Goal: Information Seeking & Learning: Understand process/instructions

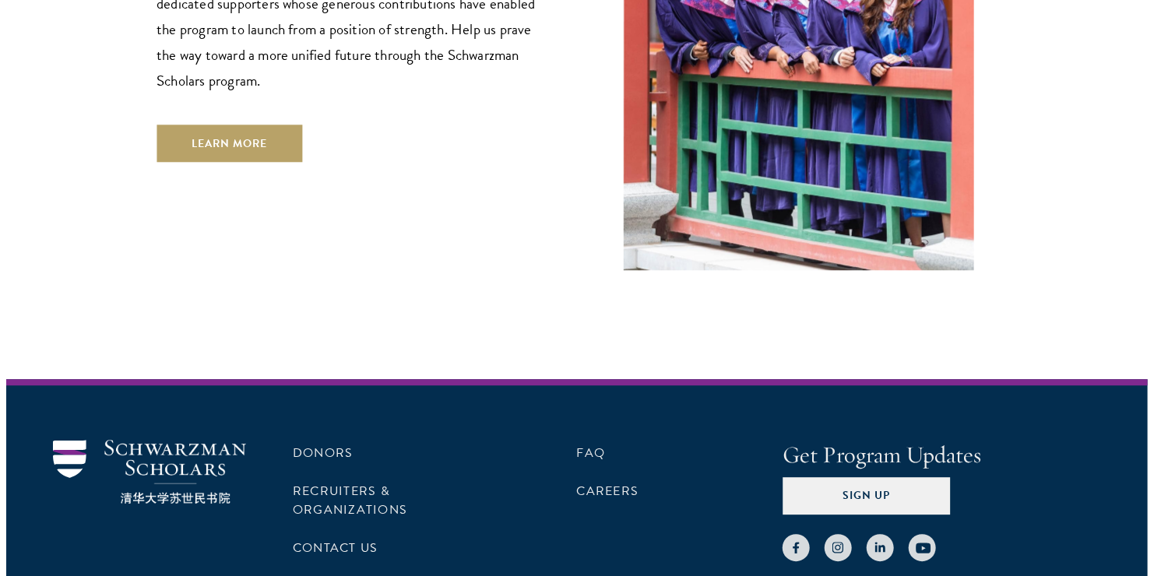
scroll to position [4663, 0]
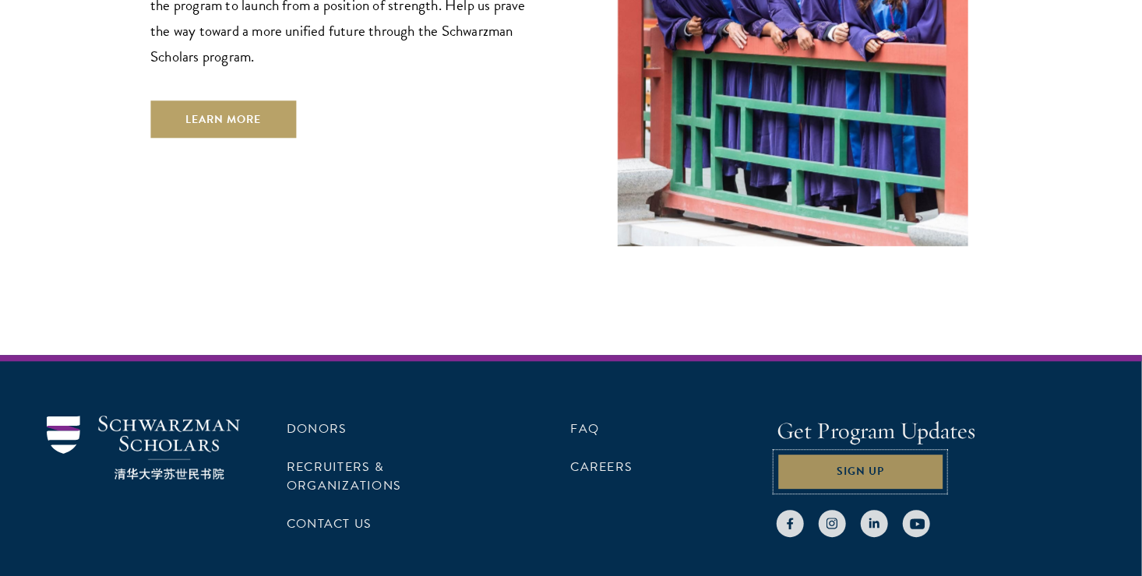
click at [864, 453] on button "Sign Up" at bounding box center [859, 471] width 167 height 37
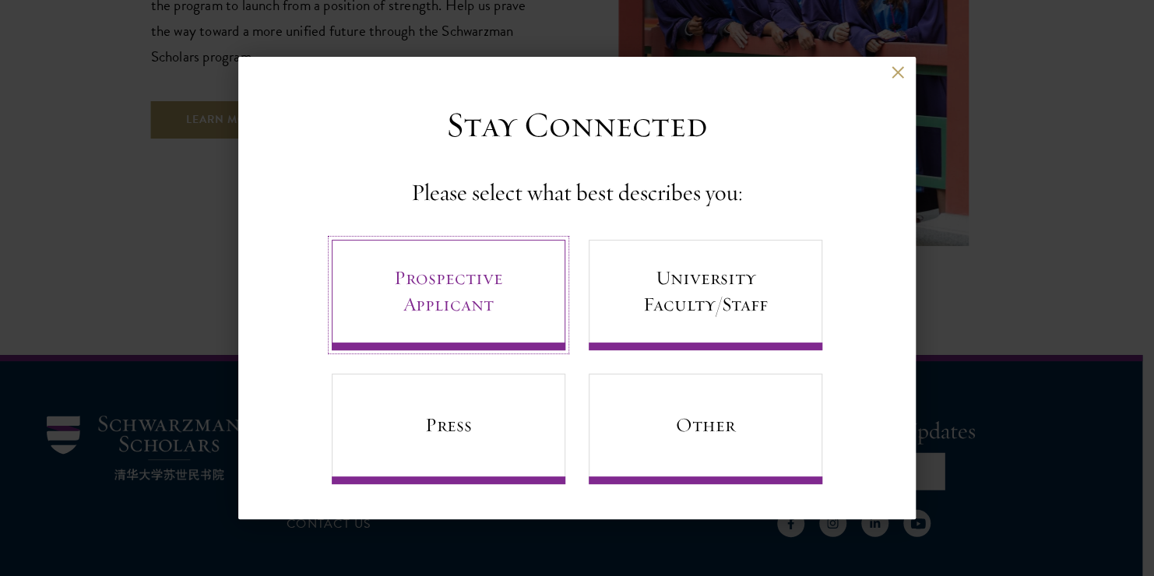
click at [502, 299] on link "Prospective Applicant" at bounding box center [449, 295] width 234 height 111
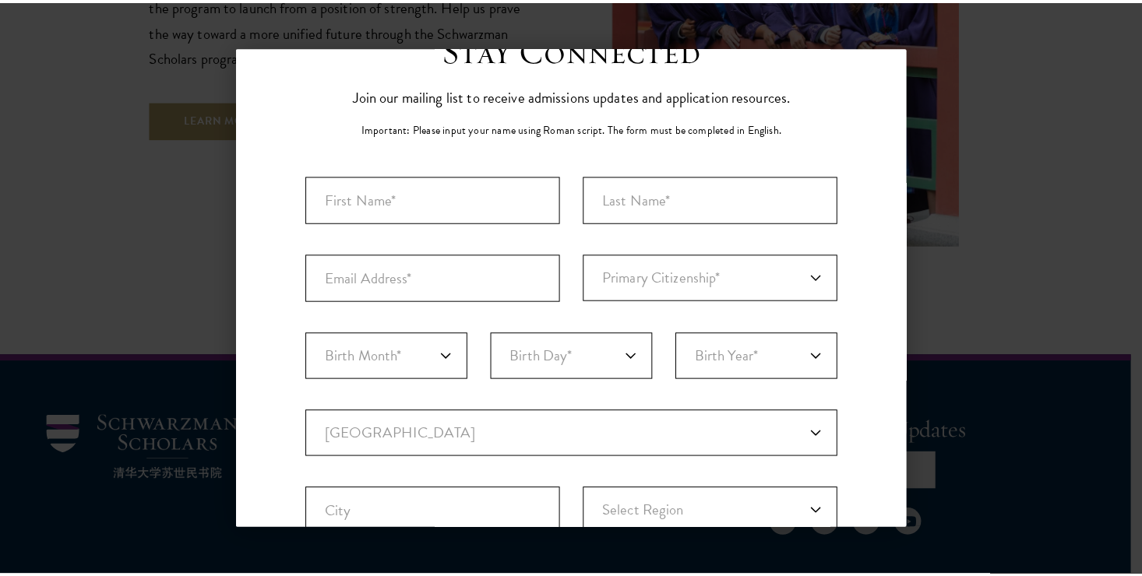
scroll to position [0, 0]
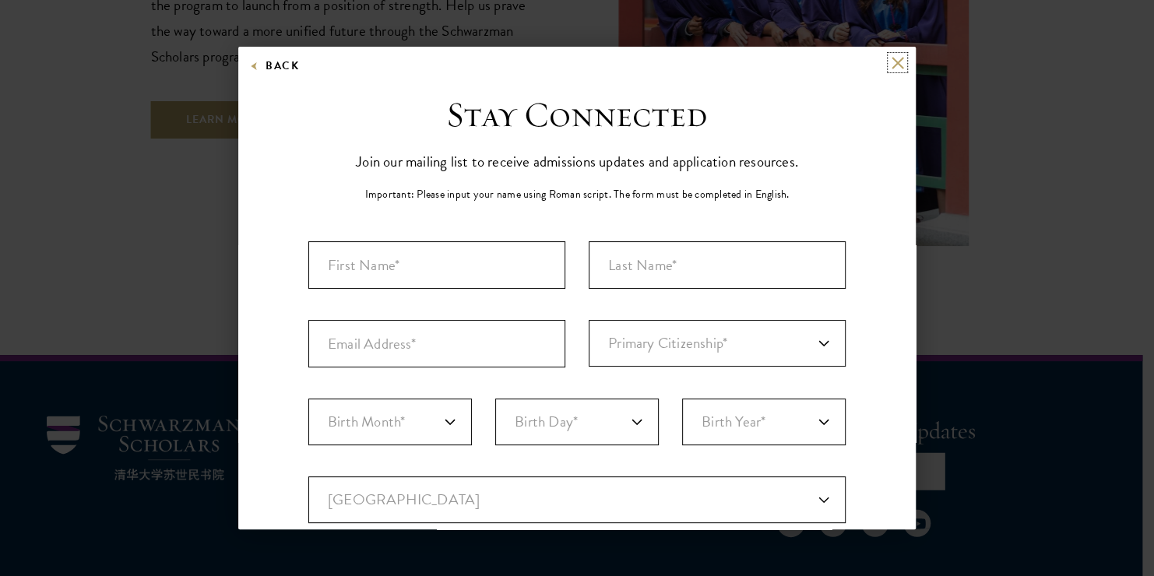
click at [891, 59] on button at bounding box center [897, 62] width 13 height 13
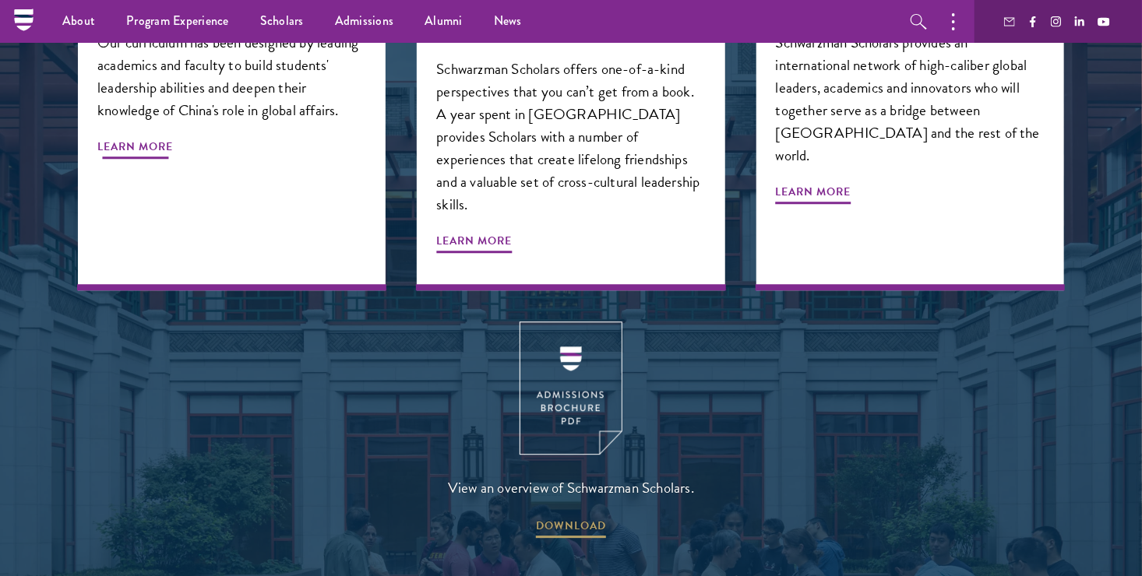
scroll to position [1897, 0]
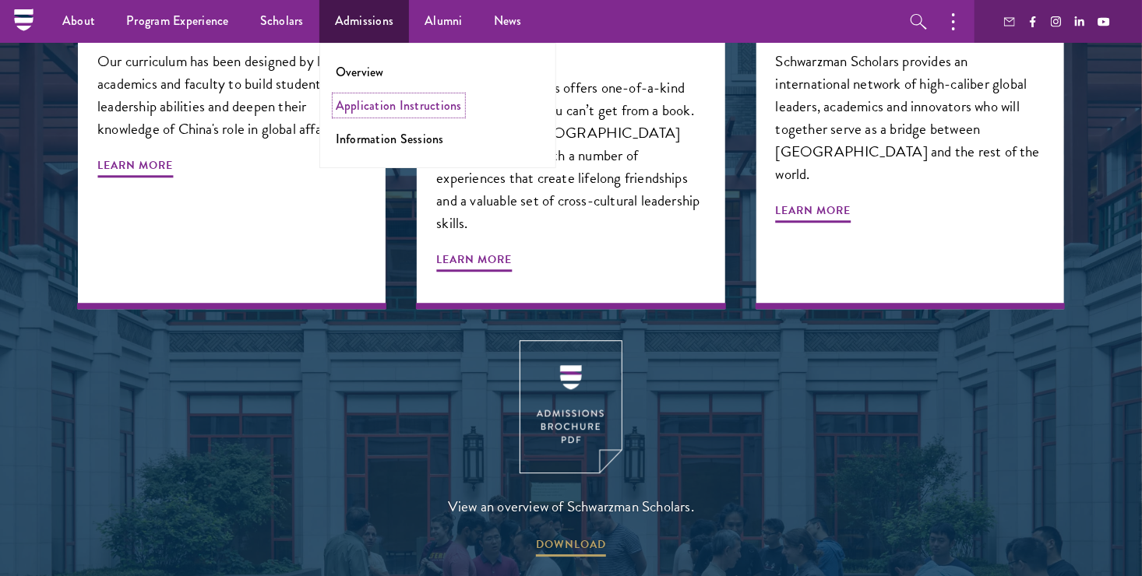
click at [354, 109] on link "Application Instructions" at bounding box center [399, 106] width 126 height 18
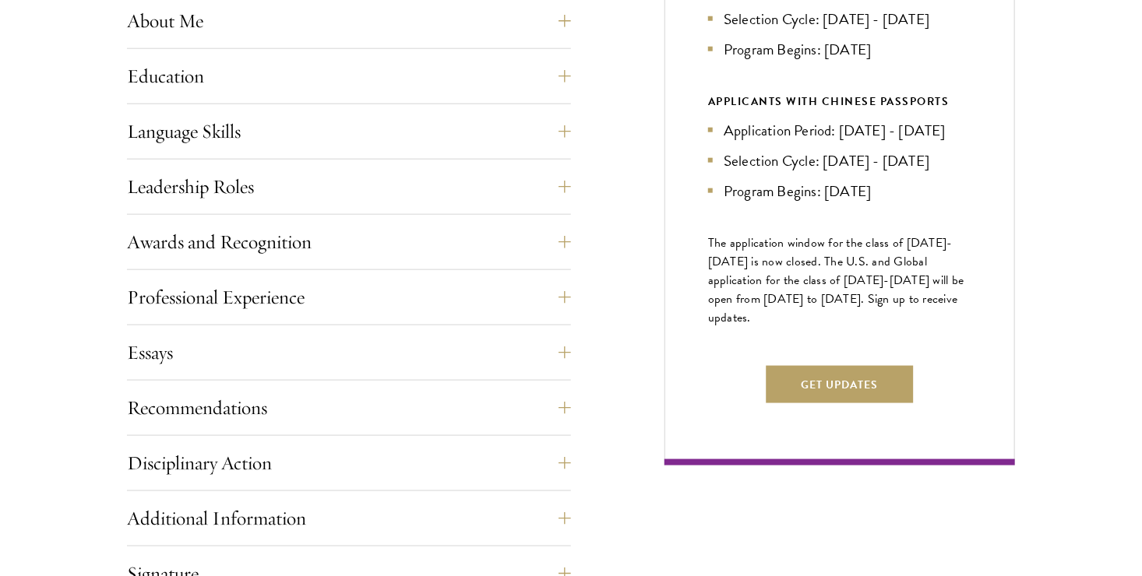
scroll to position [785, 0]
click at [845, 395] on button "Get Updates" at bounding box center [839, 384] width 147 height 37
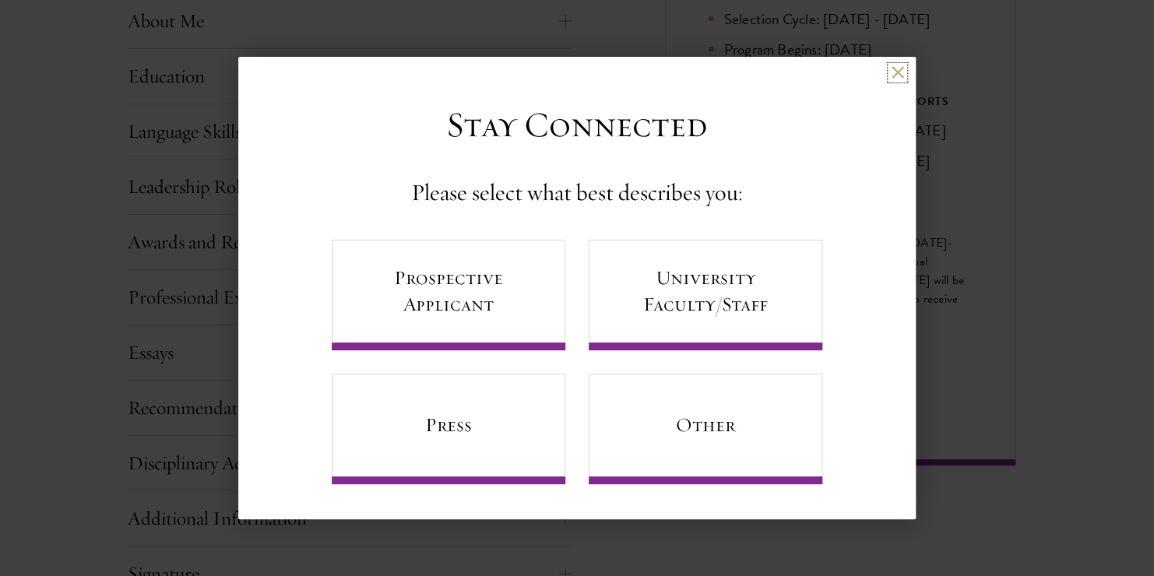
click at [895, 72] on button at bounding box center [897, 72] width 13 height 13
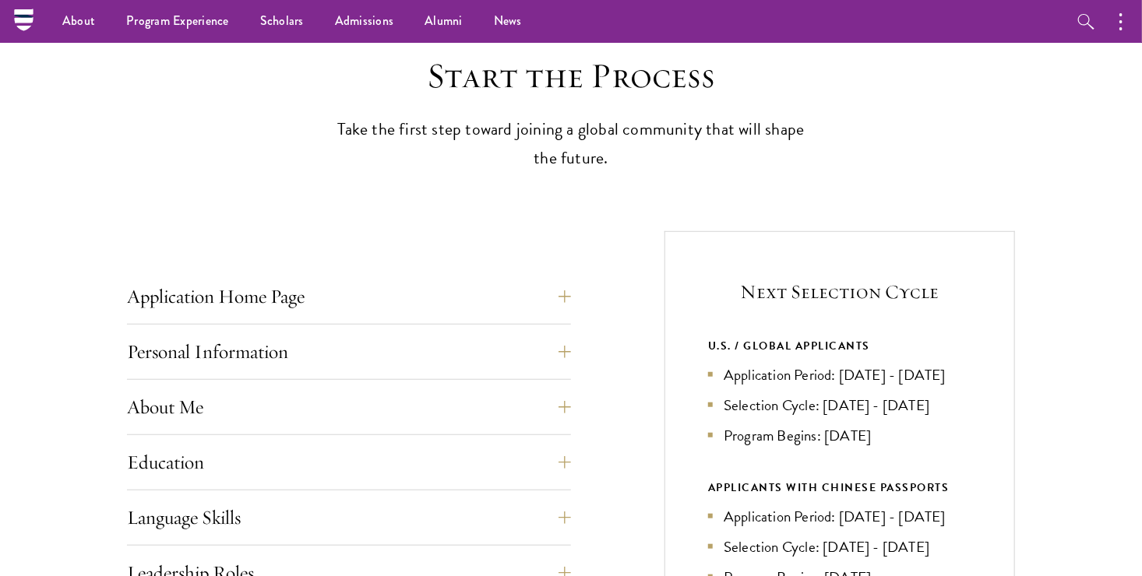
scroll to position [397, 0]
click at [225, 285] on button "Application Home Page" at bounding box center [361, 298] width 444 height 37
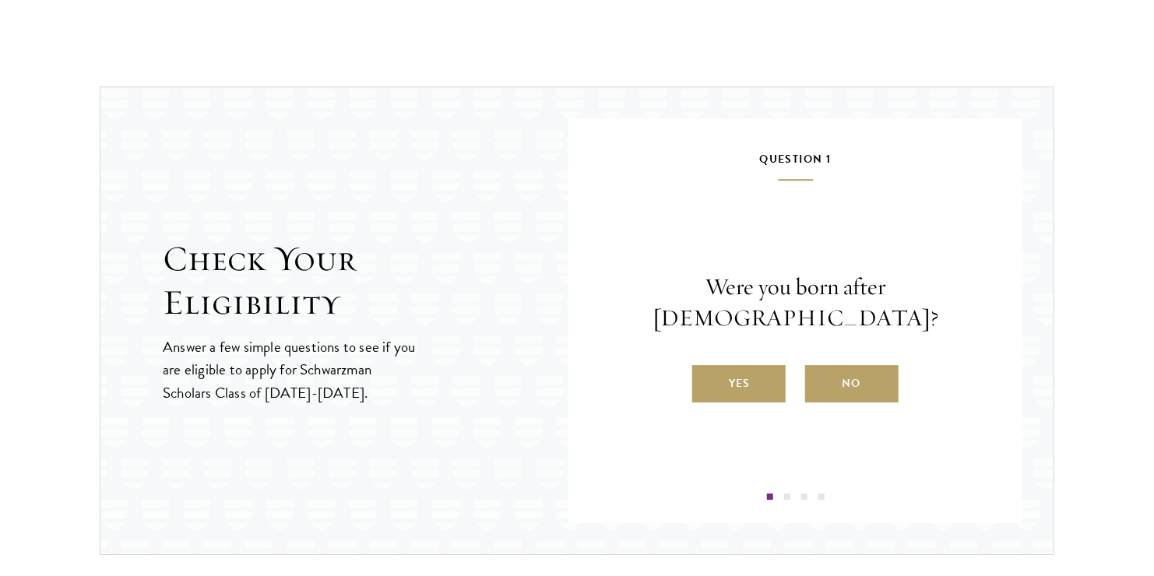
scroll to position [2257, 0]
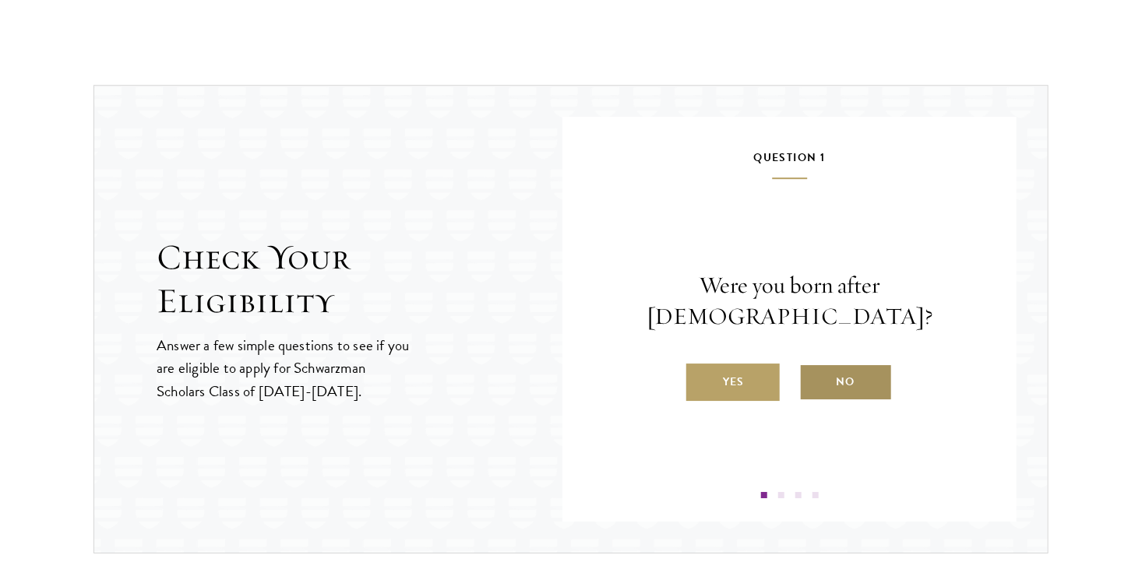
click at [853, 368] on label "No" at bounding box center [845, 382] width 93 height 37
click at [813, 368] on input "No" at bounding box center [806, 372] width 14 height 14
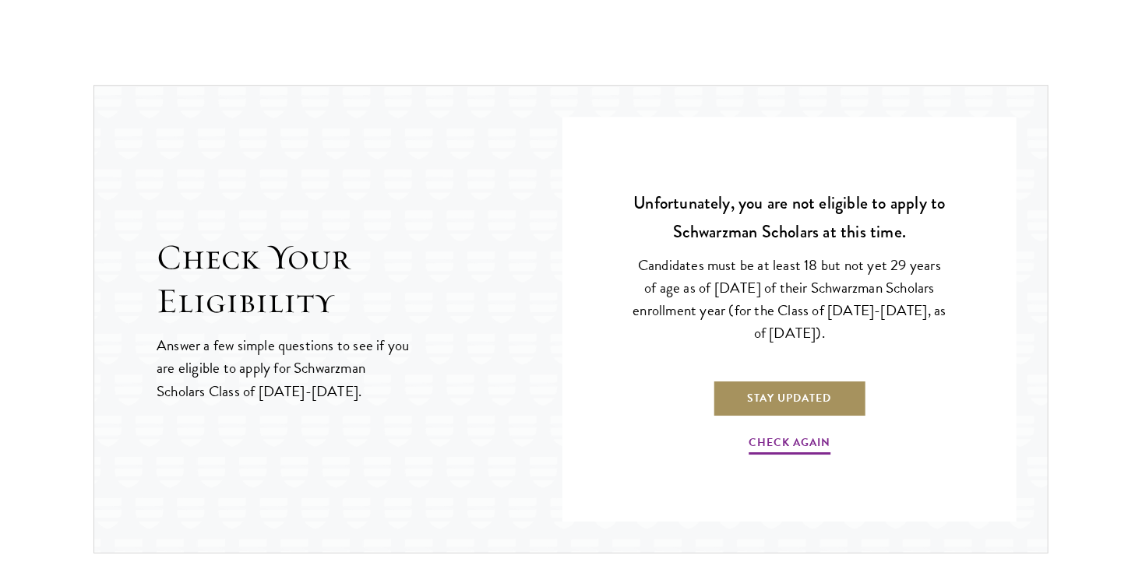
click at [793, 399] on link "Stay Updated" at bounding box center [790, 397] width 154 height 37
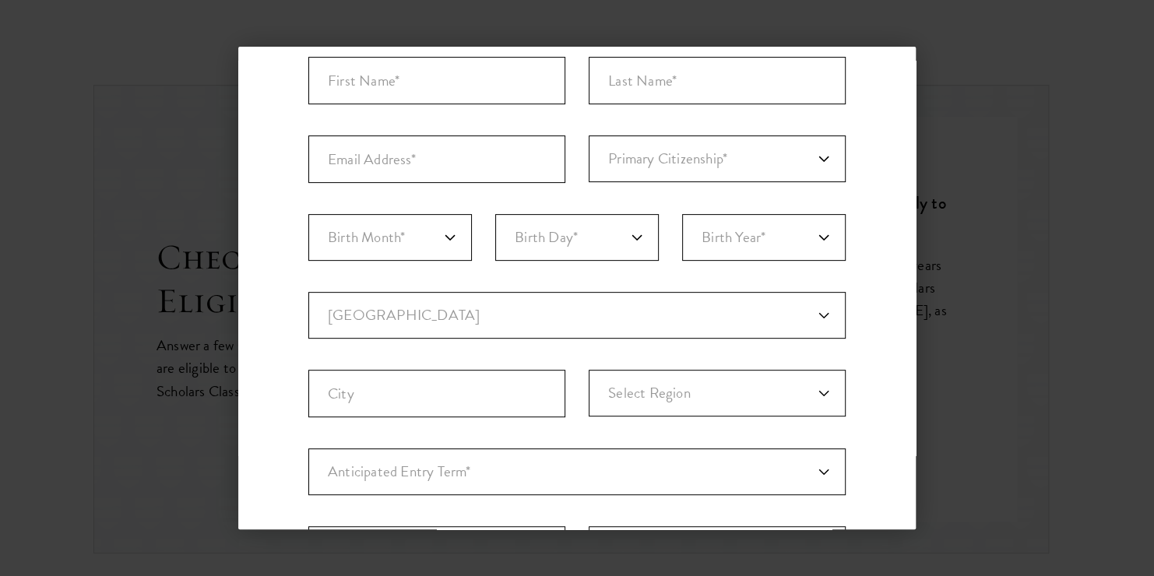
scroll to position [0, 0]
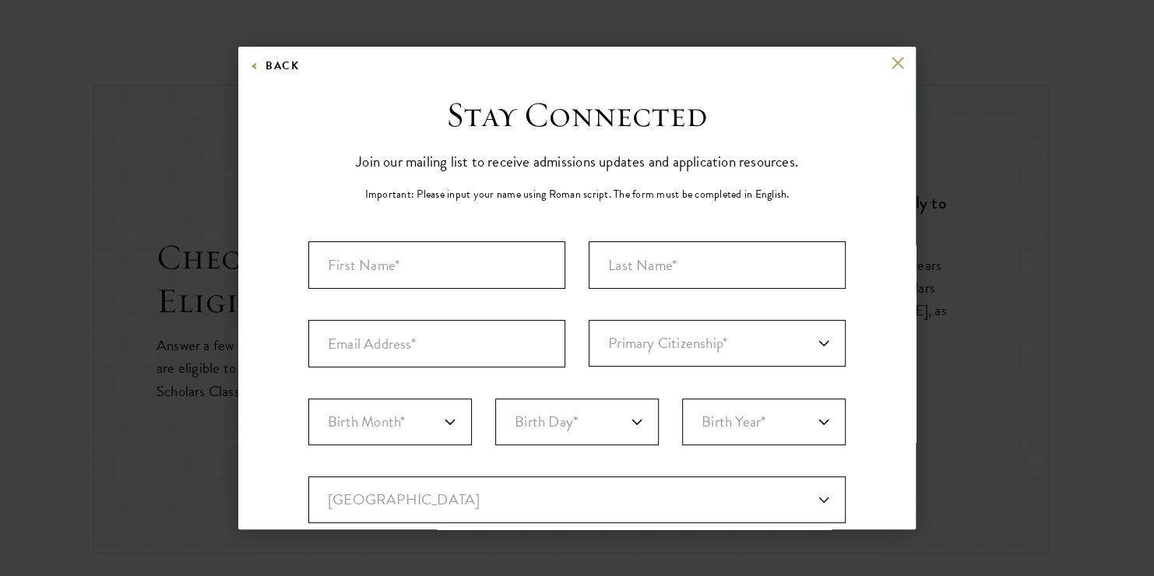
click at [879, 54] on div "Back Stay Connected Please select what best describes you: Prospective Applican…" at bounding box center [576, 288] width 677 height 483
click at [891, 65] on button at bounding box center [897, 62] width 13 height 13
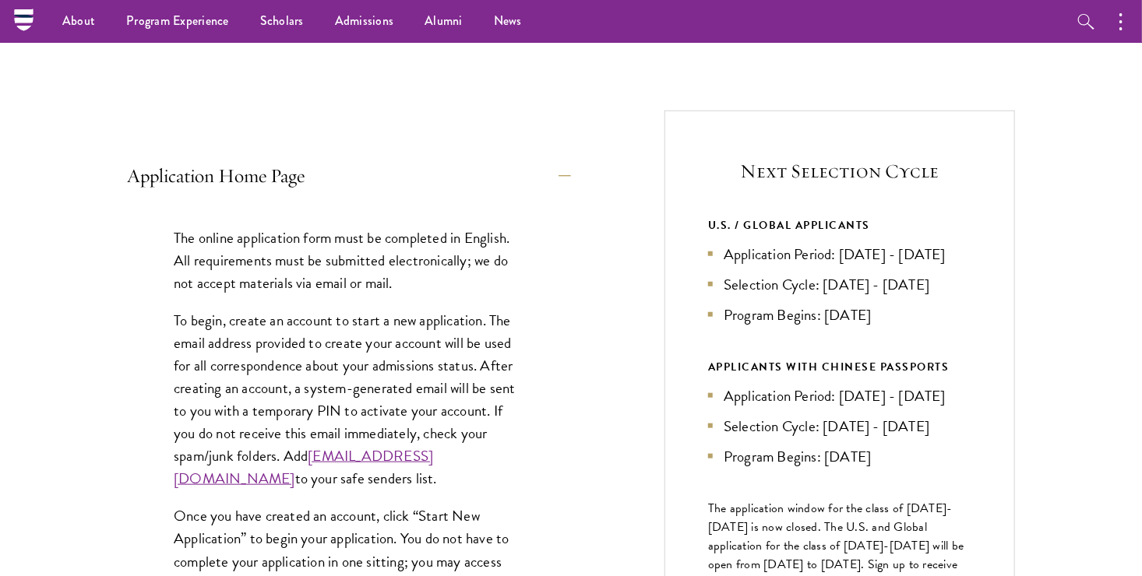
scroll to position [442, 0]
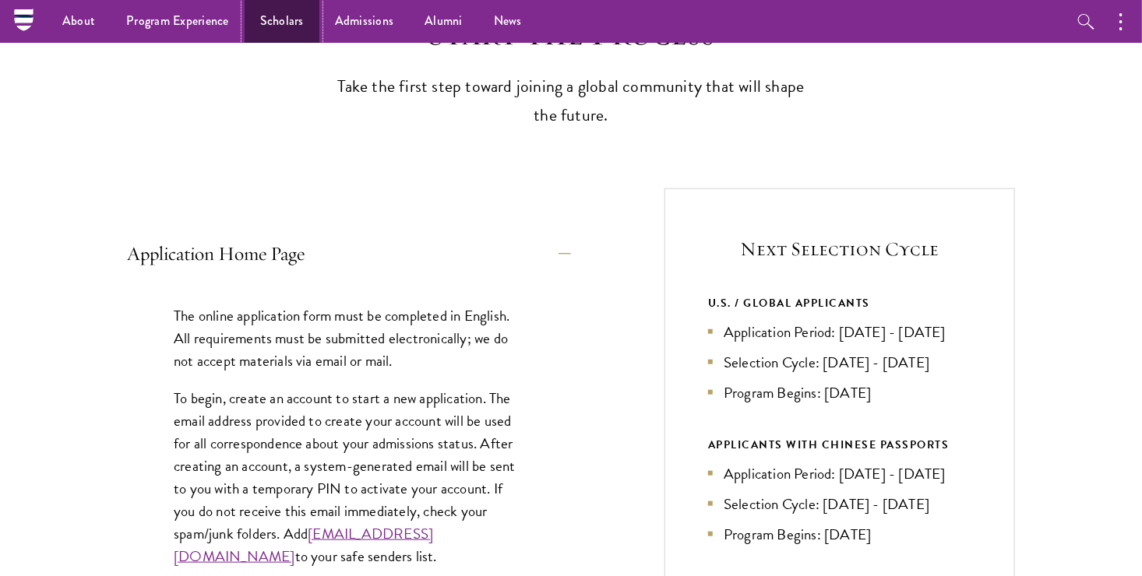
click at [266, 23] on link "Scholars" at bounding box center [282, 21] width 75 height 43
